Goal: Check status: Check status

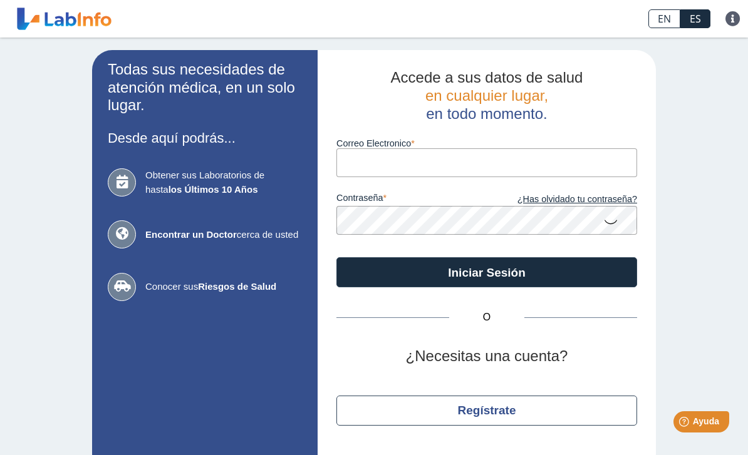
click at [406, 162] on input "Correo Electronico" at bounding box center [486, 162] width 301 height 28
type input "vnegron372009@hotmail.com"
click at [486, 272] on button "Iniciar Sesión" at bounding box center [486, 272] width 301 height 30
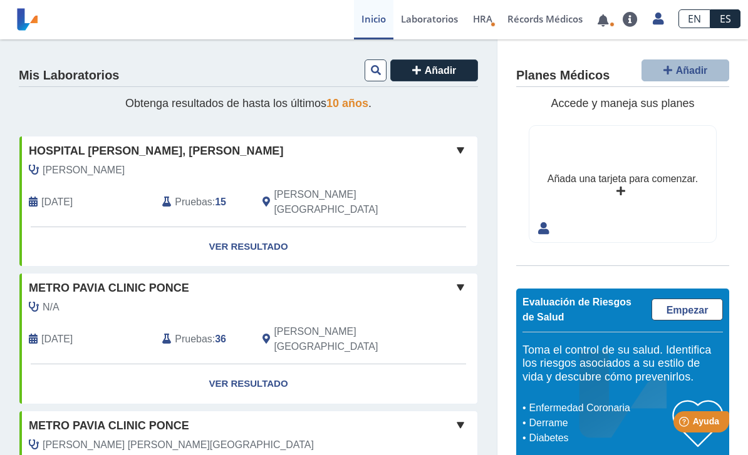
click at [255, 230] on link "Ver Resultado" at bounding box center [248, 246] width 458 height 39
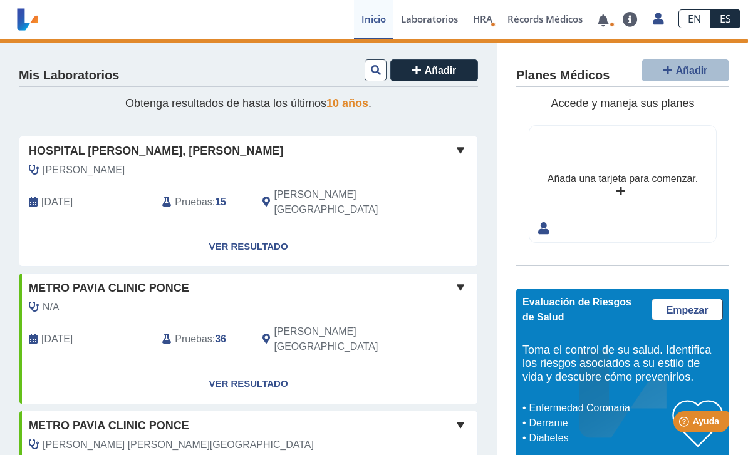
click at [253, 230] on link "Ver Resultado" at bounding box center [248, 246] width 458 height 39
click at [252, 233] on link "Ver Resultado" at bounding box center [248, 246] width 458 height 39
click at [463, 148] on span at bounding box center [460, 150] width 15 height 15
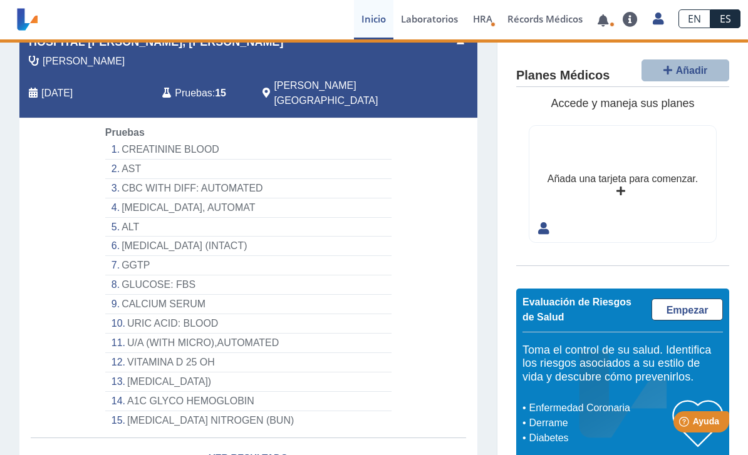
scroll to position [110, 0]
click at [194, 140] on li "CREATININE BLOOD" at bounding box center [248, 149] width 286 height 19
click at [187, 140] on li "CREATININE BLOOD" at bounding box center [248, 149] width 286 height 19
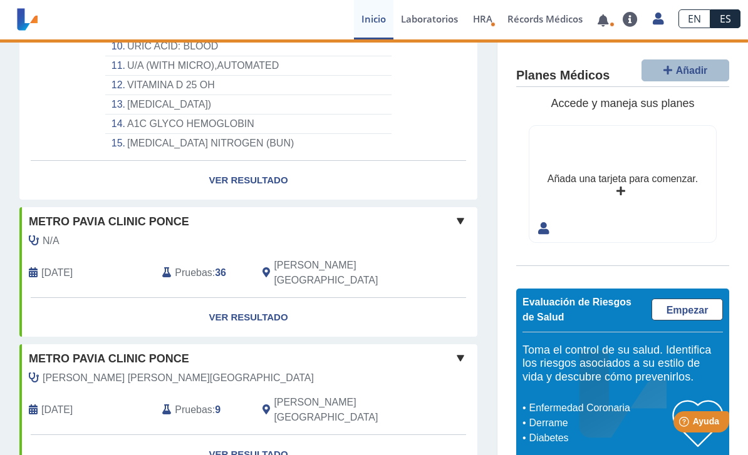
scroll to position [380, 0]
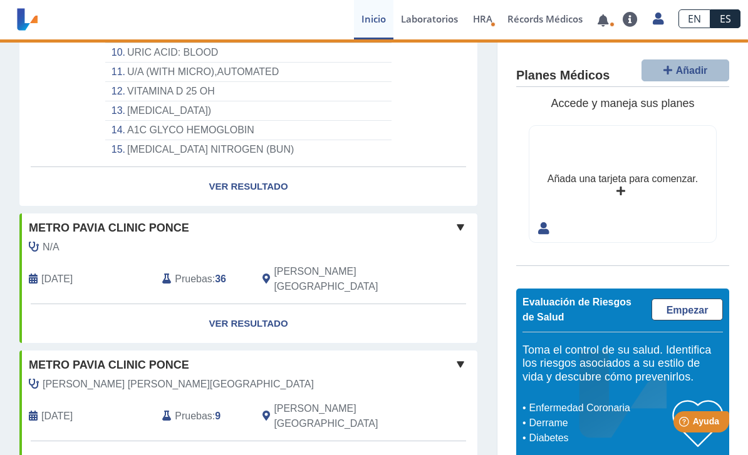
click at [255, 167] on link "Ver Resultado" at bounding box center [248, 186] width 458 height 39
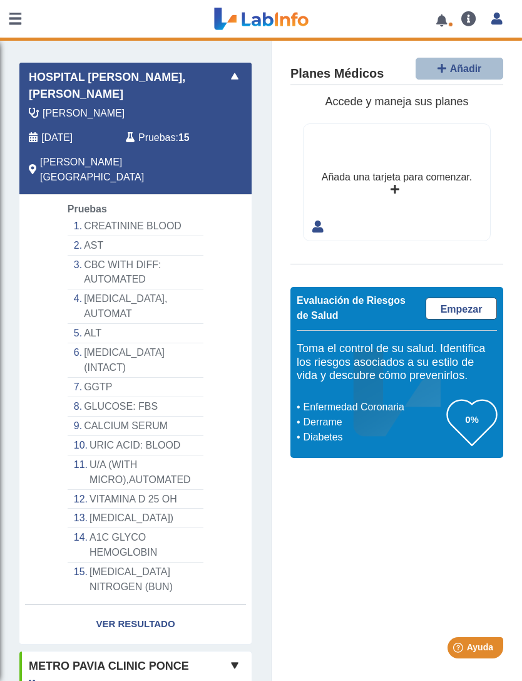
scroll to position [86, 0]
click at [141, 216] on li "CREATININE BLOOD" at bounding box center [136, 225] width 136 height 19
click at [133, 289] on li "[MEDICAL_DATA], AUTOMAT" at bounding box center [136, 306] width 136 height 34
click at [125, 455] on li "A1C GLYCO HEMOGLOBIN" at bounding box center [136, 544] width 136 height 34
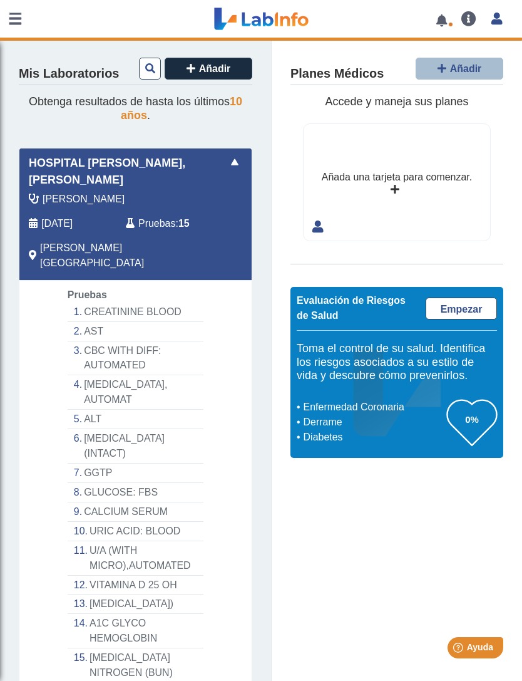
scroll to position [-1, 0]
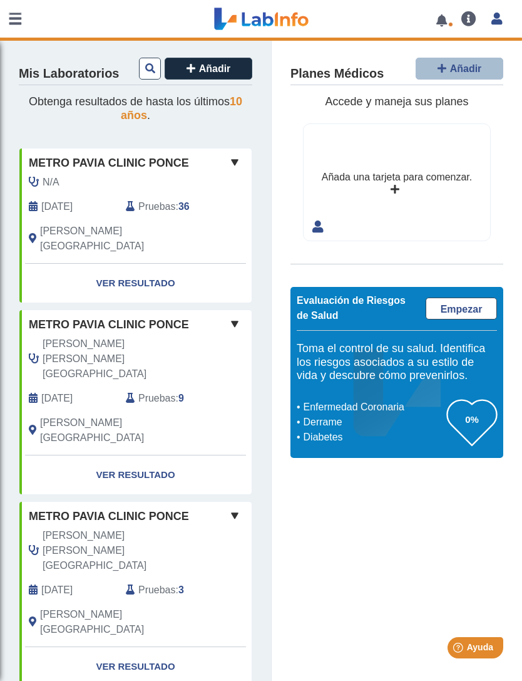
click at [150, 268] on link "Ver Resultado" at bounding box center [135, 283] width 232 height 39
click at [140, 271] on link "Ver Resultado" at bounding box center [135, 283] width 232 height 39
click at [149, 265] on link "Ver Resultado" at bounding box center [135, 283] width 232 height 39
click at [144, 268] on link "Ver Resultado" at bounding box center [135, 283] width 232 height 39
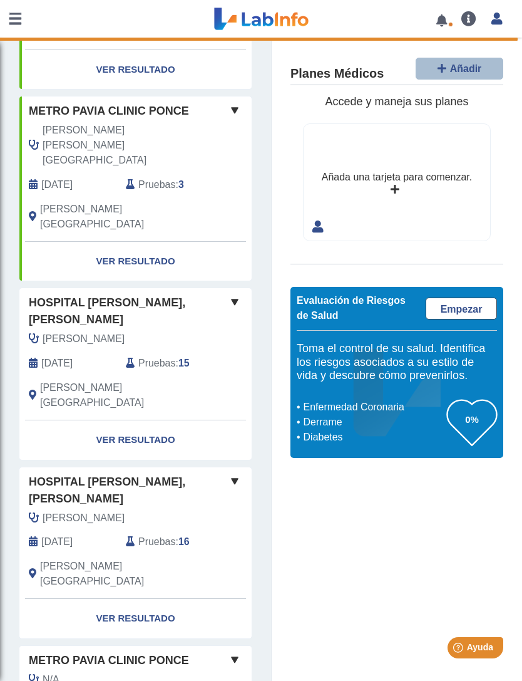
scroll to position [399, 0]
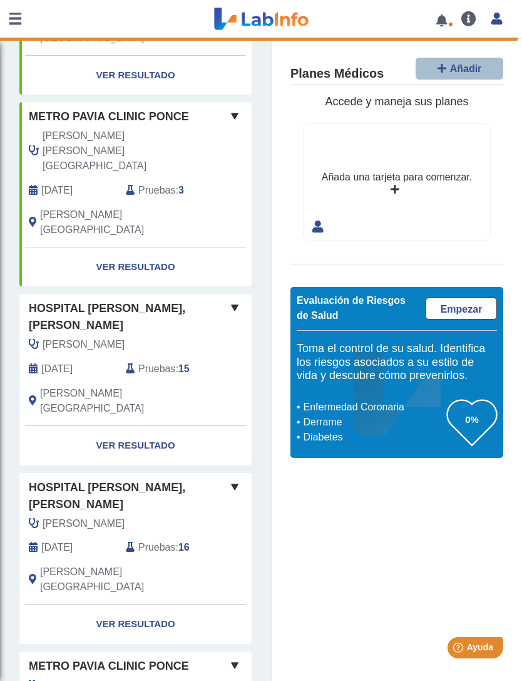
click at [143, 426] on link "Ver Resultado" at bounding box center [135, 445] width 232 height 39
click at [184, 300] on div "Hospital [PERSON_NAME], [PERSON_NAME]" at bounding box center [135, 317] width 232 height 34
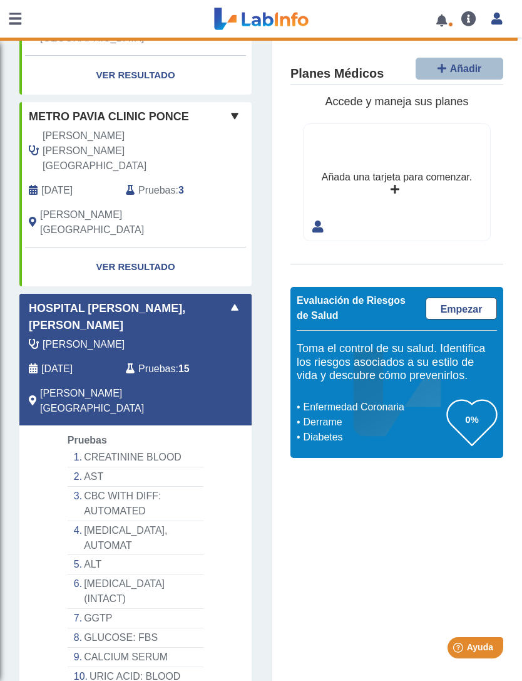
click at [171, 337] on div "[PERSON_NAME] [DATE] Pruebas : 15 [GEOGRAPHIC_DATA][PERSON_NAME][GEOGRAPHIC_DAT…" at bounding box center [116, 381] width 213 height 88
click at [148, 448] on li "CREATININE BLOOD" at bounding box center [136, 457] width 136 height 19
click at [140, 521] on li "[MEDICAL_DATA], AUTOMAT" at bounding box center [136, 538] width 136 height 34
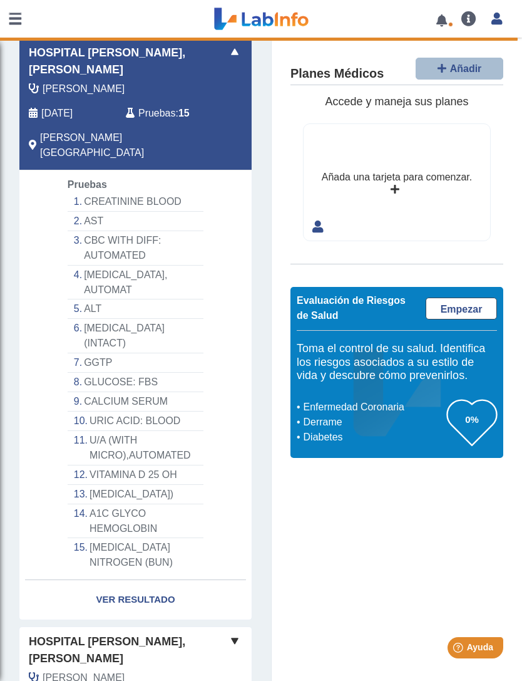
scroll to position [640, 0]
